Goal: Task Accomplishment & Management: Manage account settings

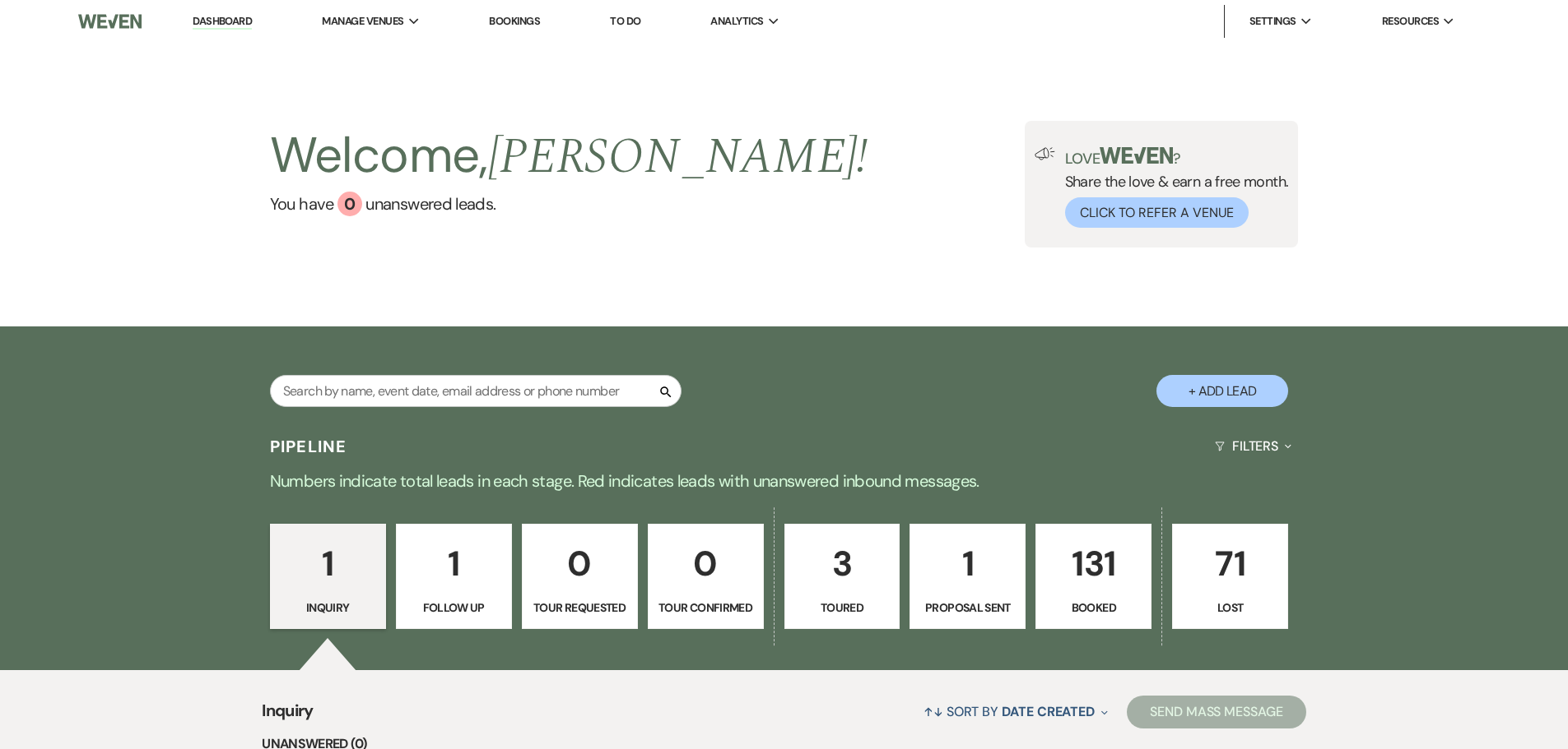
click at [872, 601] on p "Toured" at bounding box center [842, 608] width 94 height 19
select select "5"
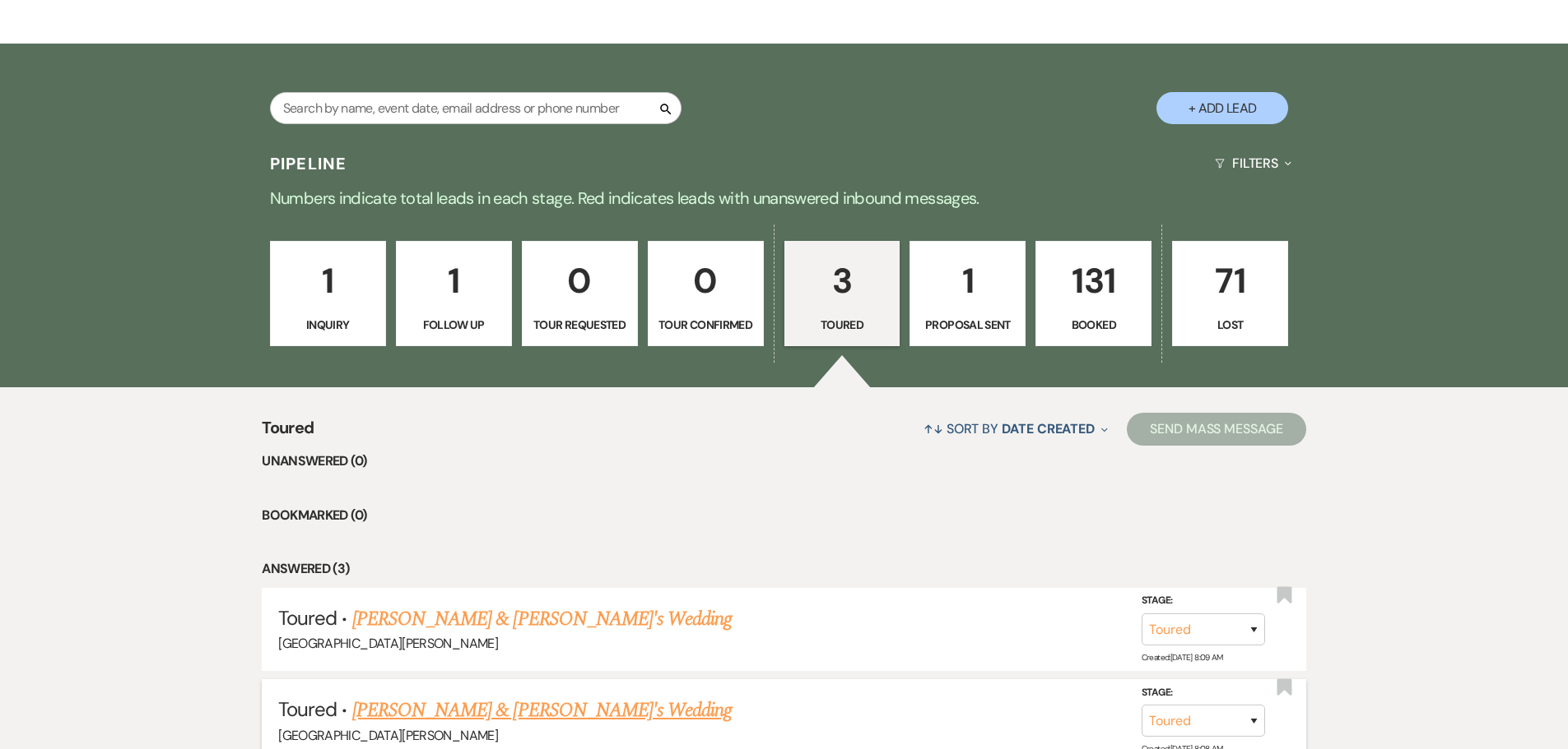
scroll to position [274, 0]
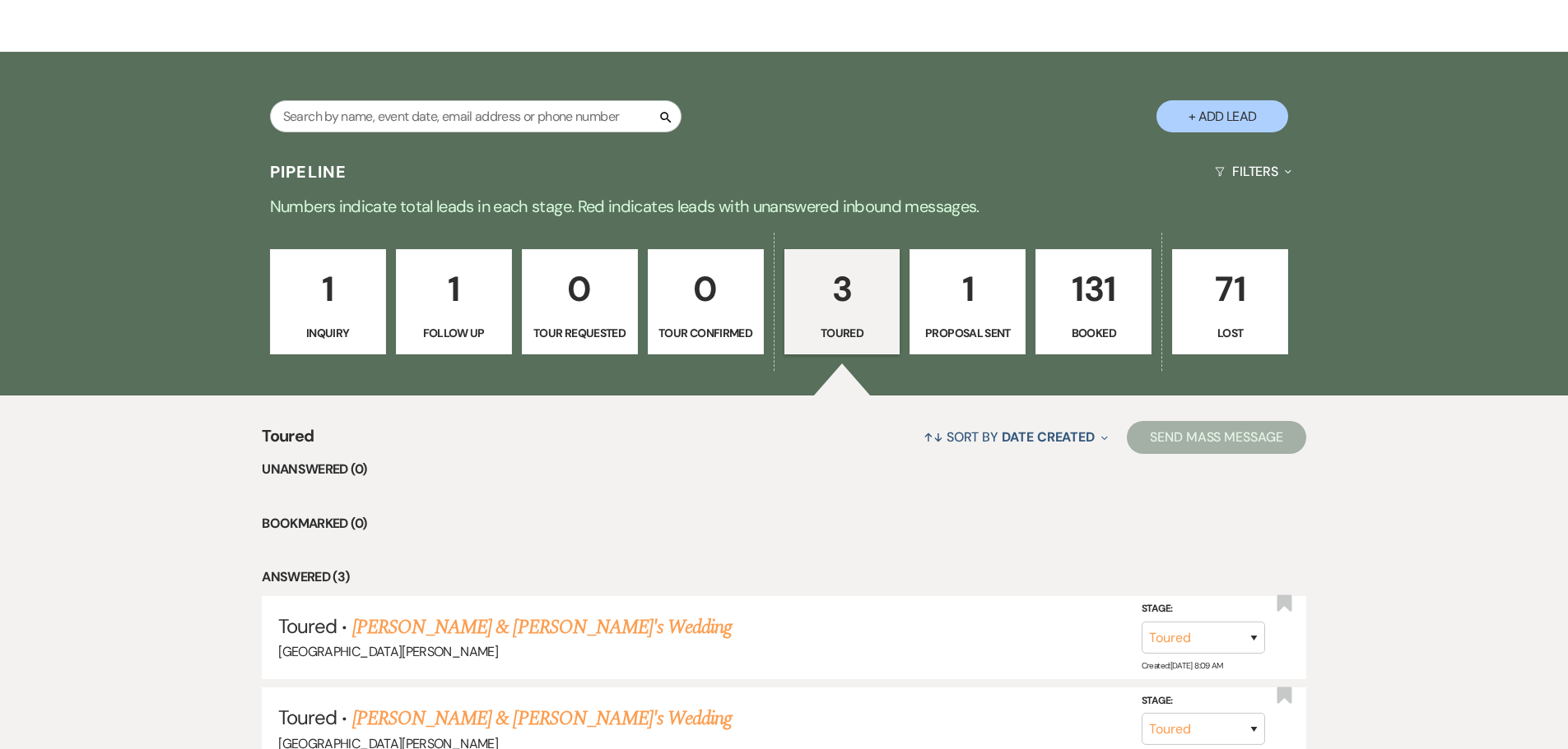
click at [469, 313] on p "1" at bounding box center [454, 289] width 94 height 55
select select "9"
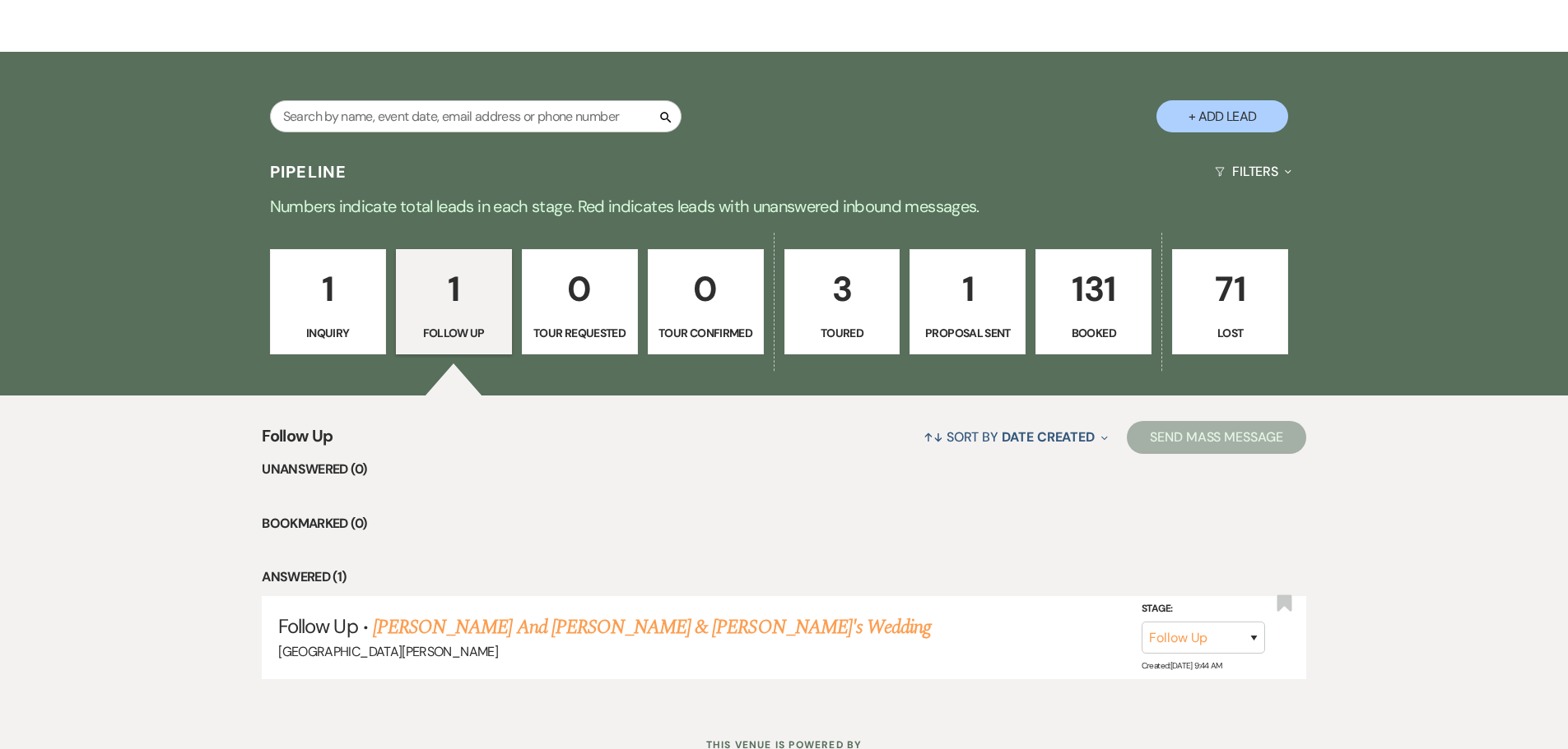
click at [327, 312] on p "1" at bounding box center [328, 289] width 94 height 55
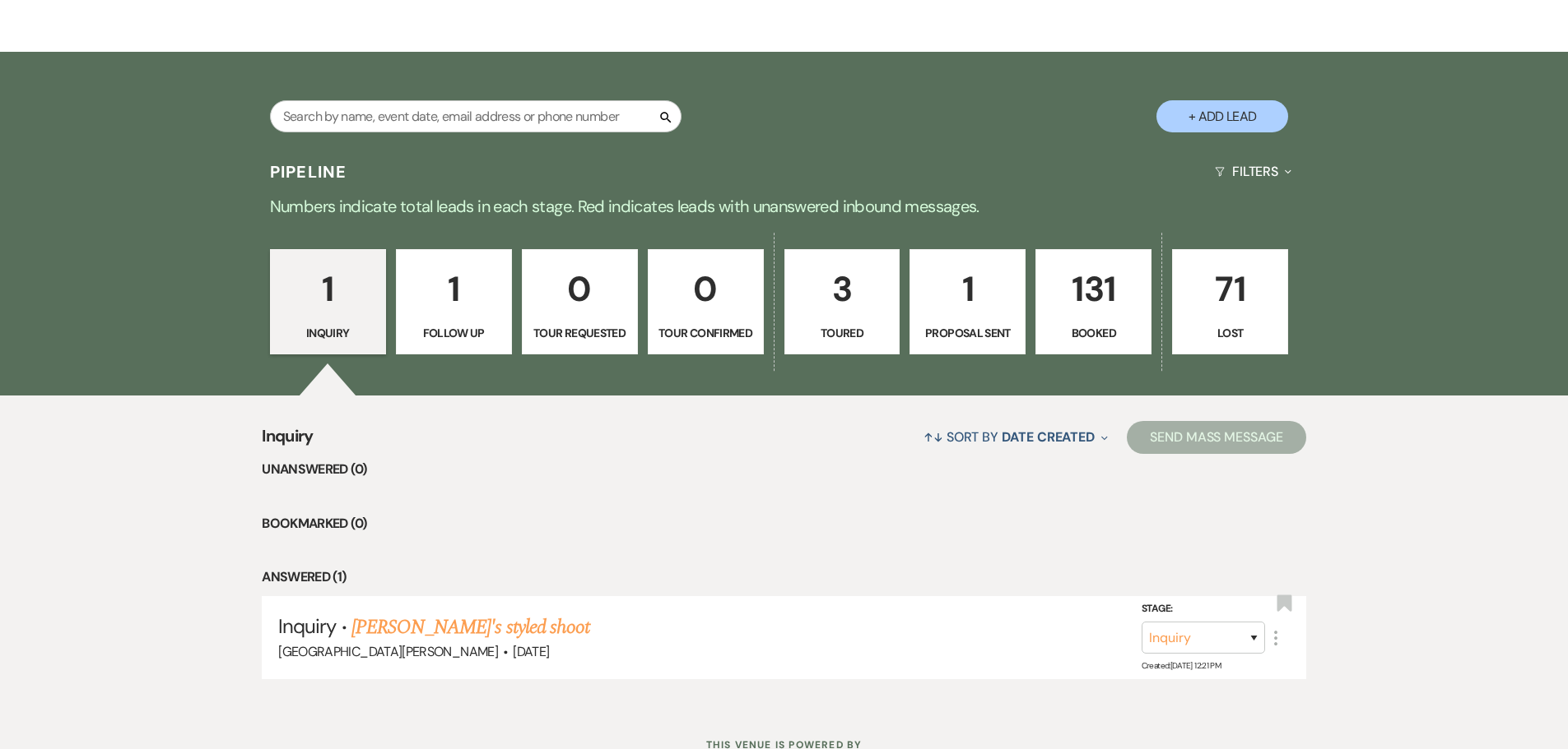
click at [851, 329] on p "Toured" at bounding box center [842, 333] width 94 height 19
select select "5"
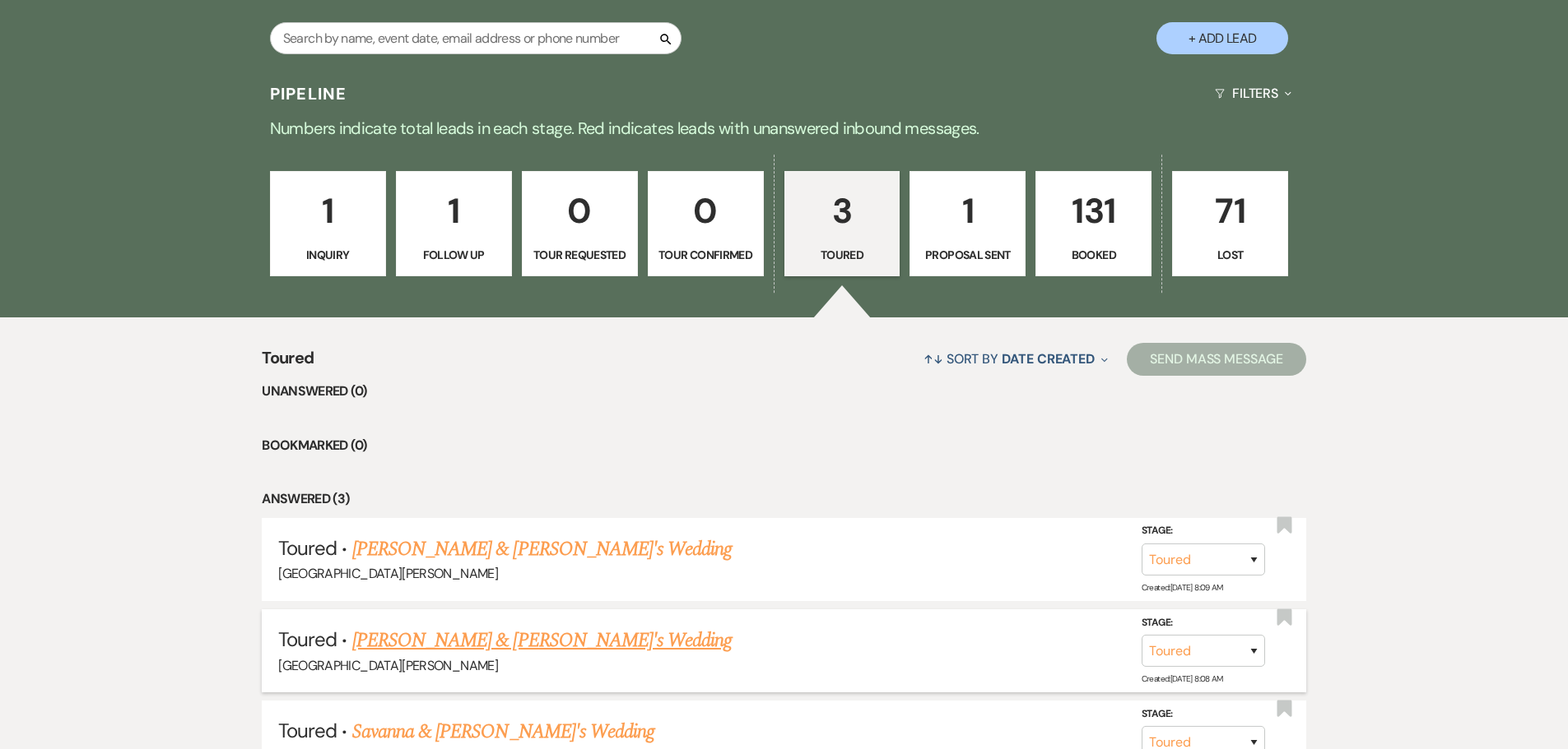
scroll to position [522, 0]
